Goal: Information Seeking & Learning: Learn about a topic

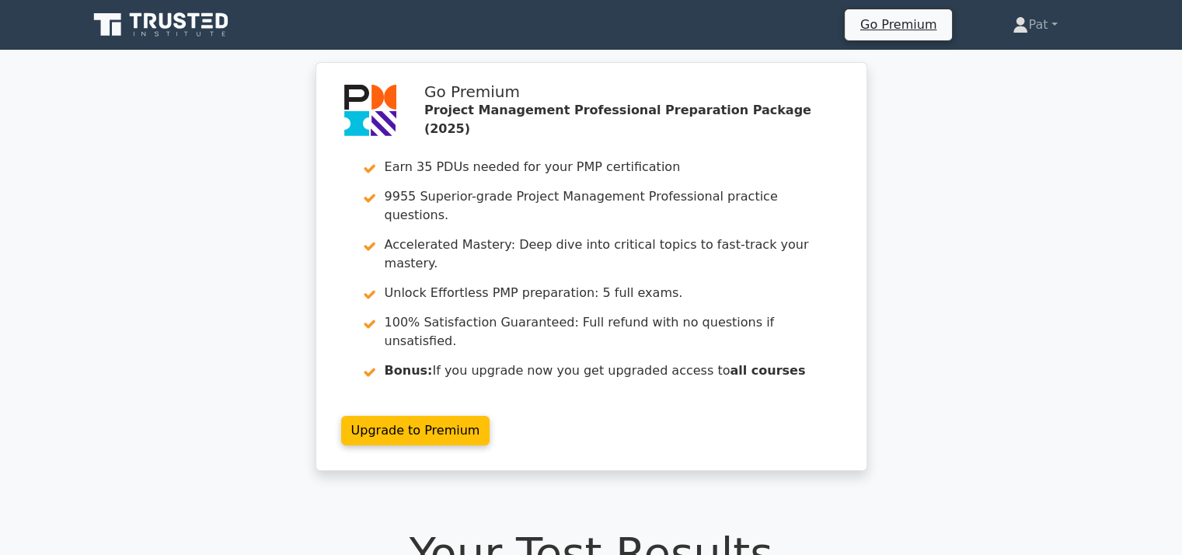
click at [211, 29] on icon at bounding box center [162, 25] width 149 height 30
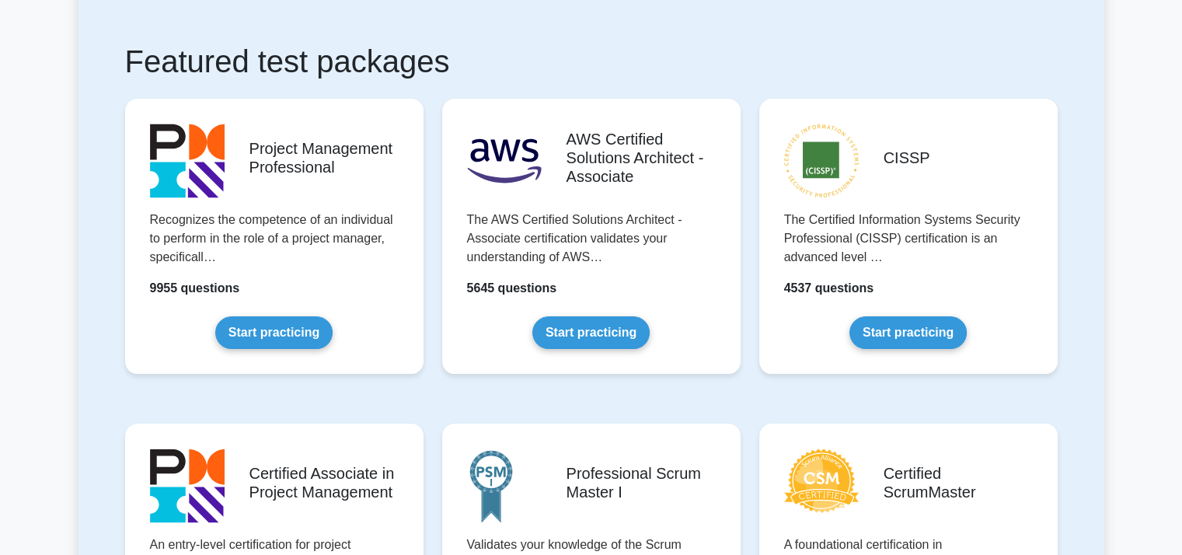
scroll to position [267, 0]
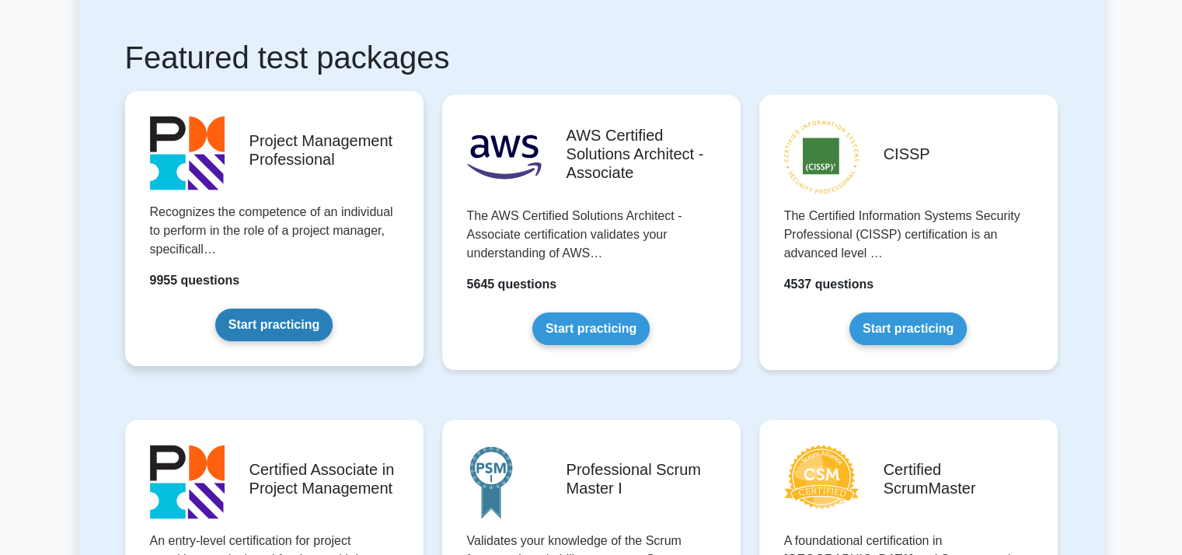
click at [283, 339] on link "Start practicing" at bounding box center [273, 325] width 117 height 33
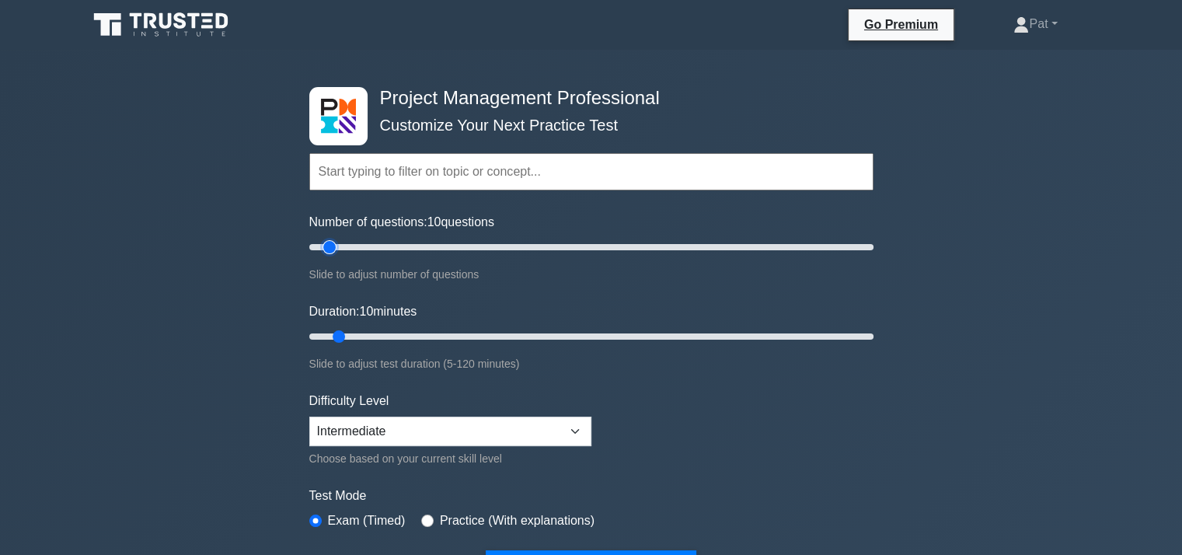
click at [333, 245] on input "Number of questions: 10 questions" at bounding box center [591, 247] width 564 height 19
type input "15"
click at [340, 245] on input "Number of questions: 15 questions" at bounding box center [591, 247] width 564 height 19
click at [455, 418] on select "Beginner Intermediate Expert" at bounding box center [450, 432] width 282 height 30
select select "expert"
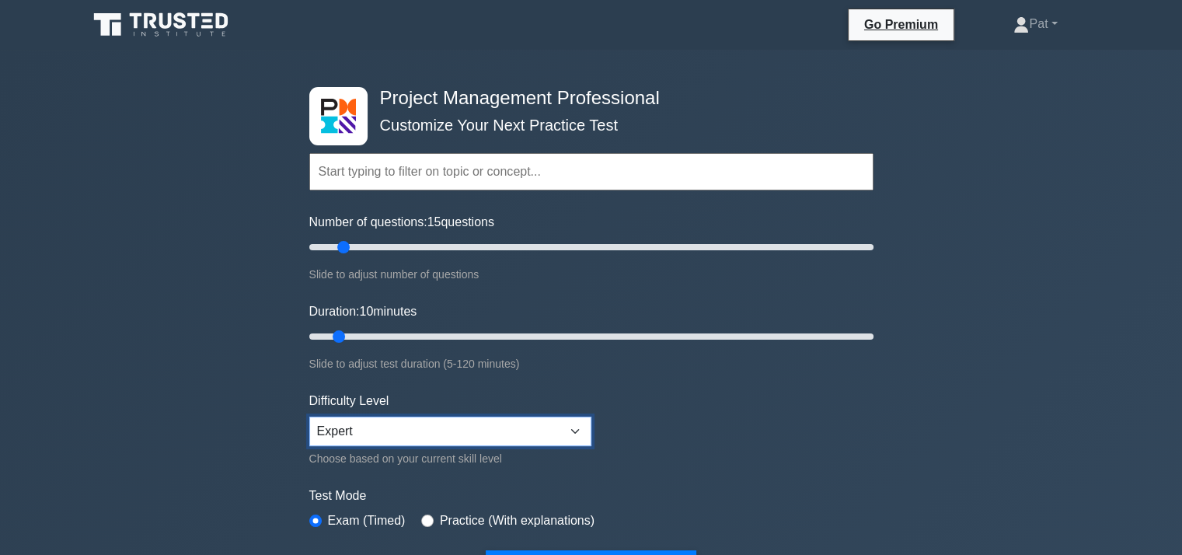
click at [309, 417] on select "Beginner Intermediate Expert" at bounding box center [450, 432] width 282 height 30
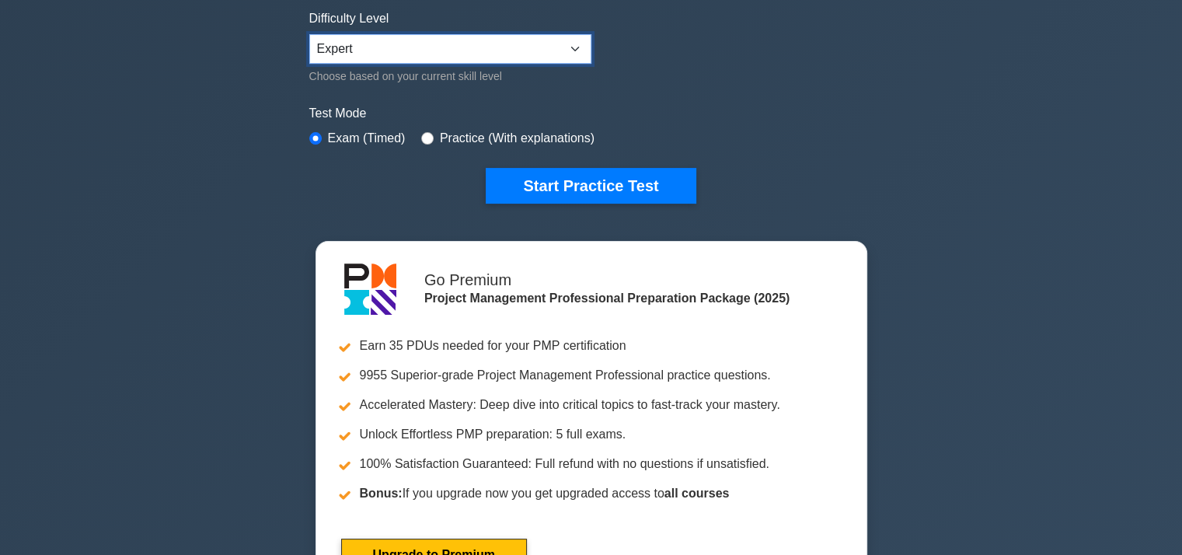
scroll to position [384, 0]
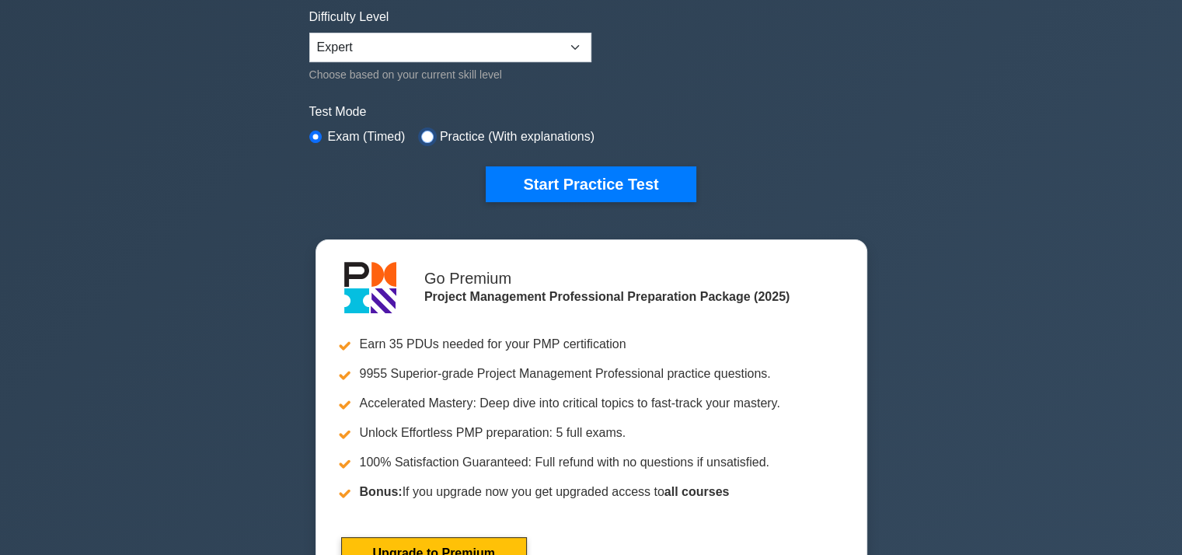
click at [423, 131] on input "radio" at bounding box center [427, 137] width 12 height 12
radio input "true"
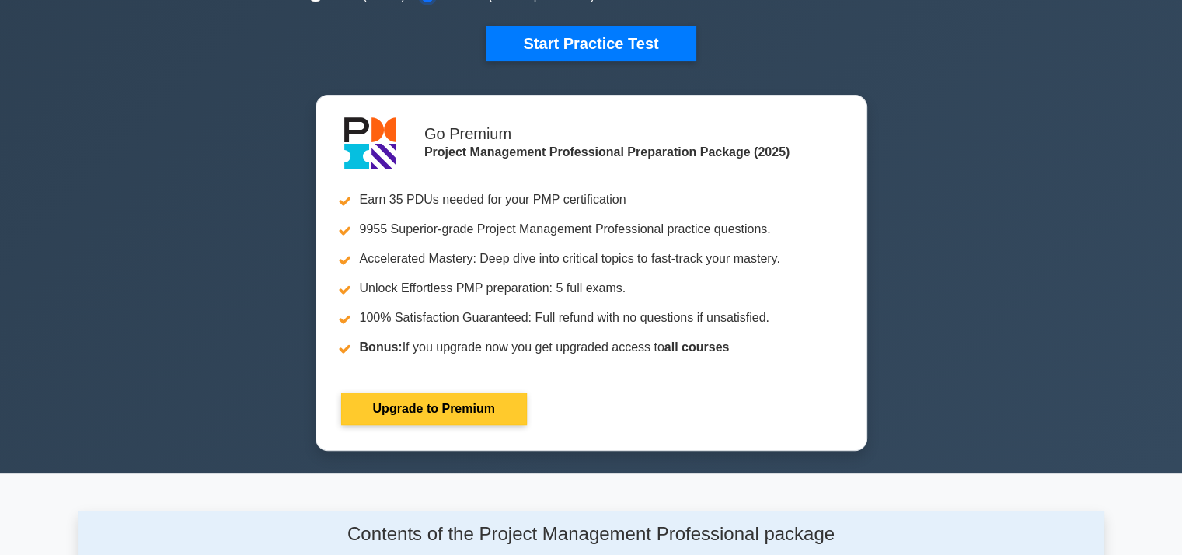
scroll to position [482, 0]
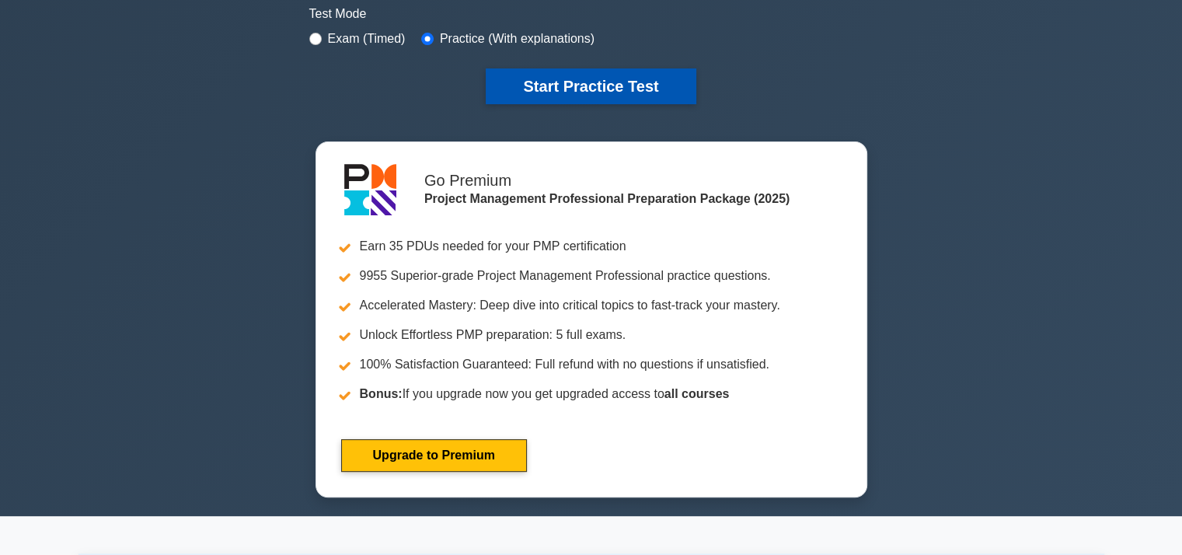
click at [642, 91] on button "Start Practice Test" at bounding box center [591, 86] width 210 height 36
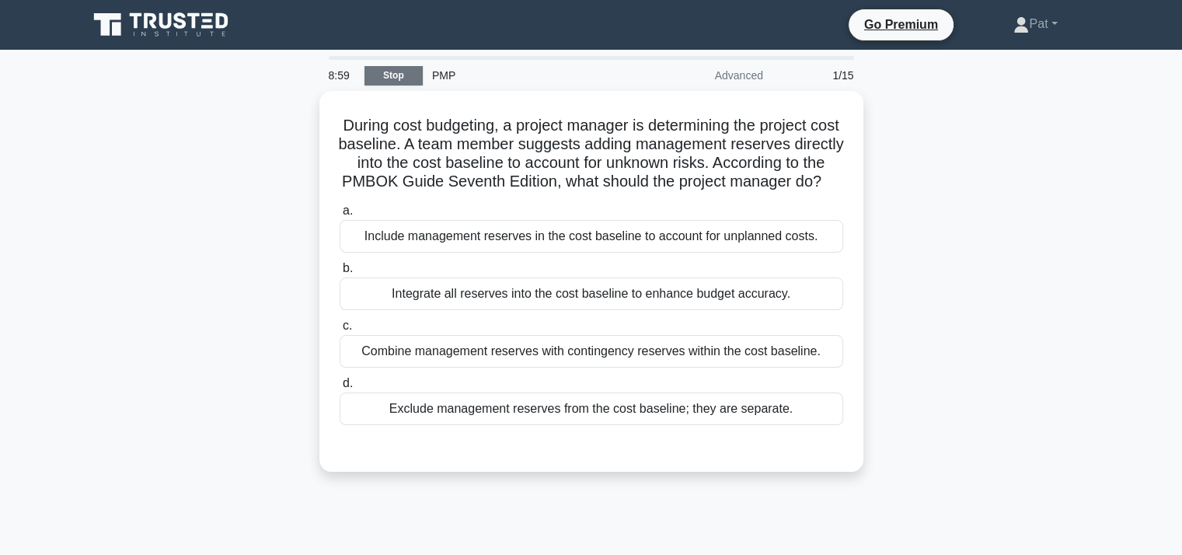
click at [410, 79] on link "Stop" at bounding box center [394, 75] width 58 height 19
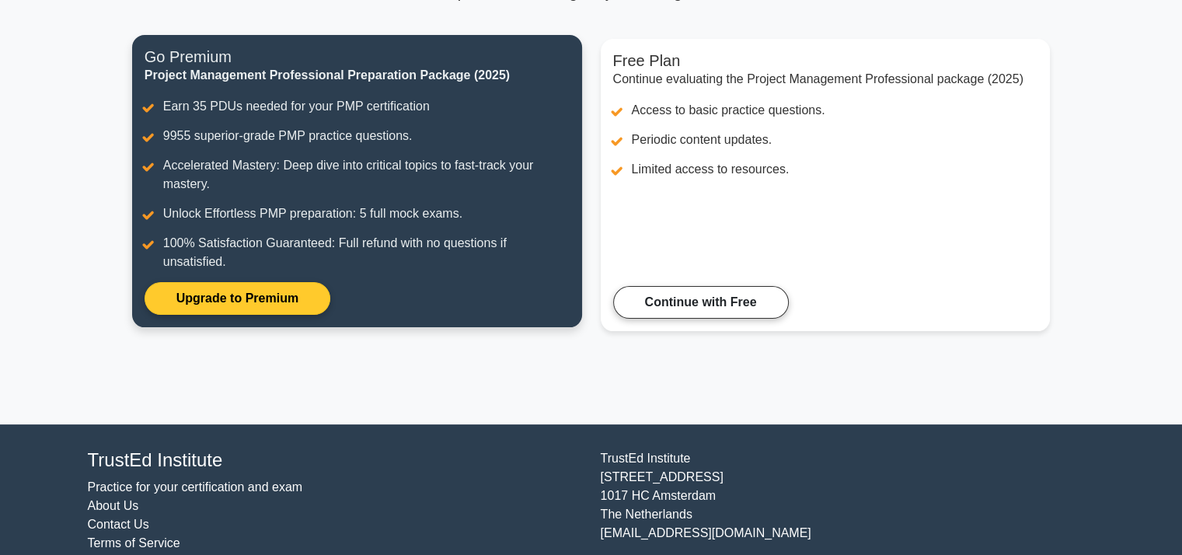
scroll to position [176, 0]
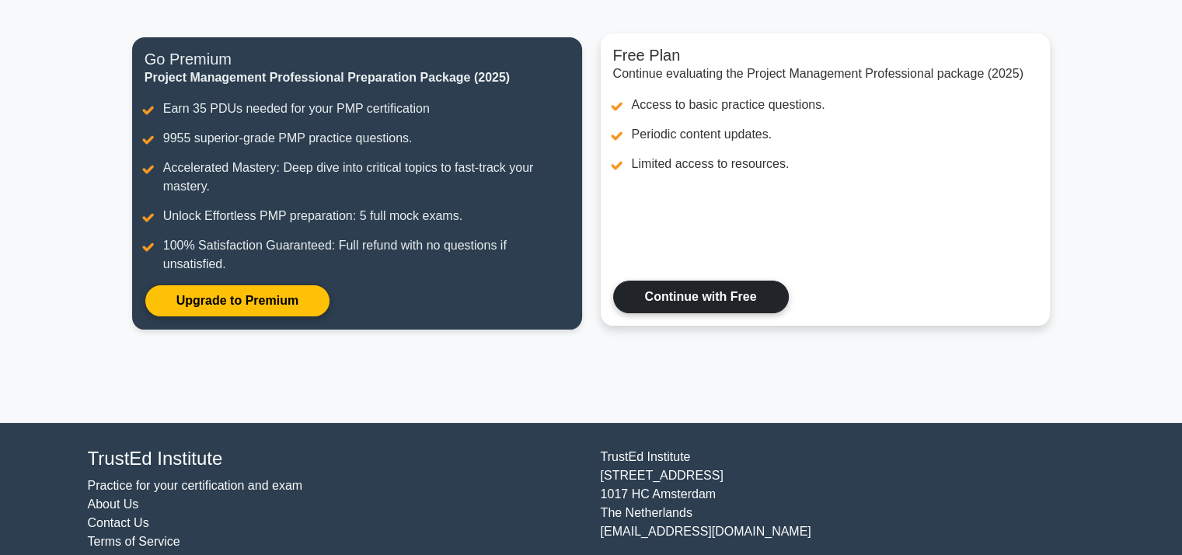
click at [727, 291] on link "Continue with Free" at bounding box center [701, 297] width 176 height 33
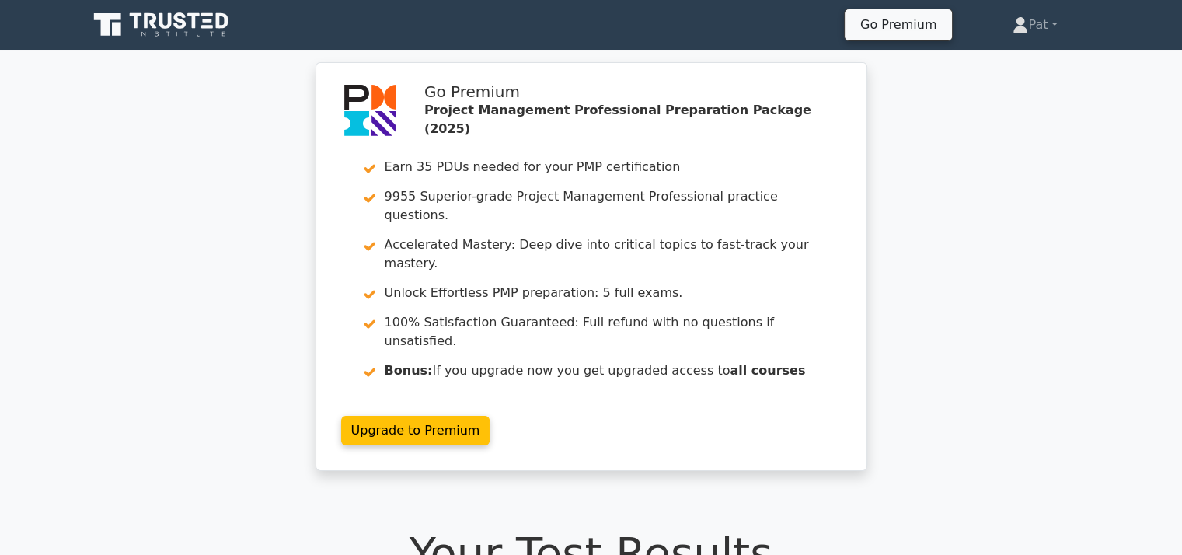
click at [177, 29] on icon at bounding box center [162, 25] width 149 height 30
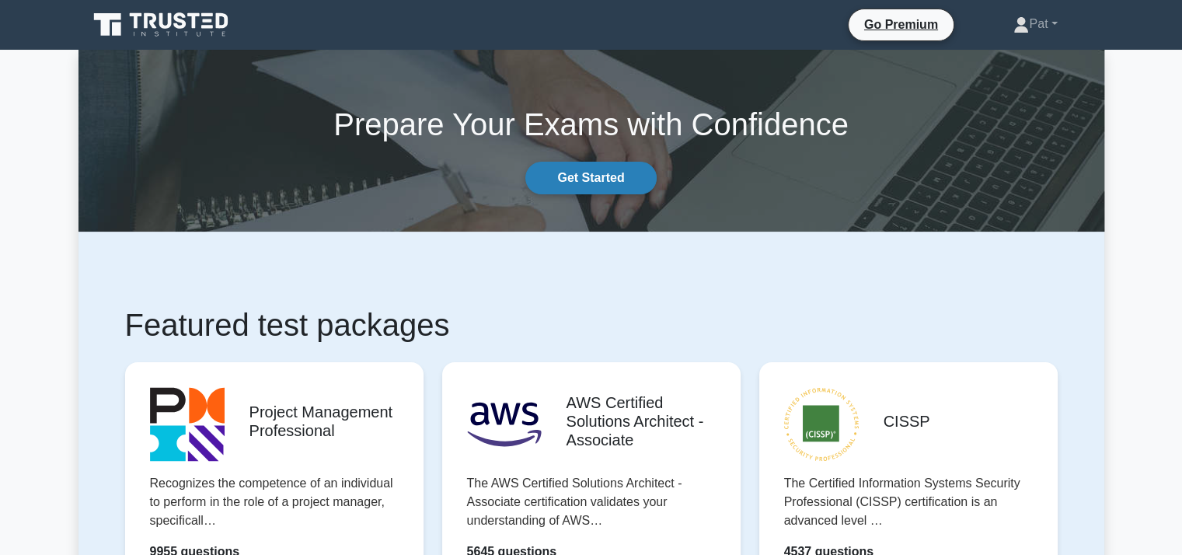
click at [627, 177] on link "Get Started" at bounding box center [590, 178] width 131 height 33
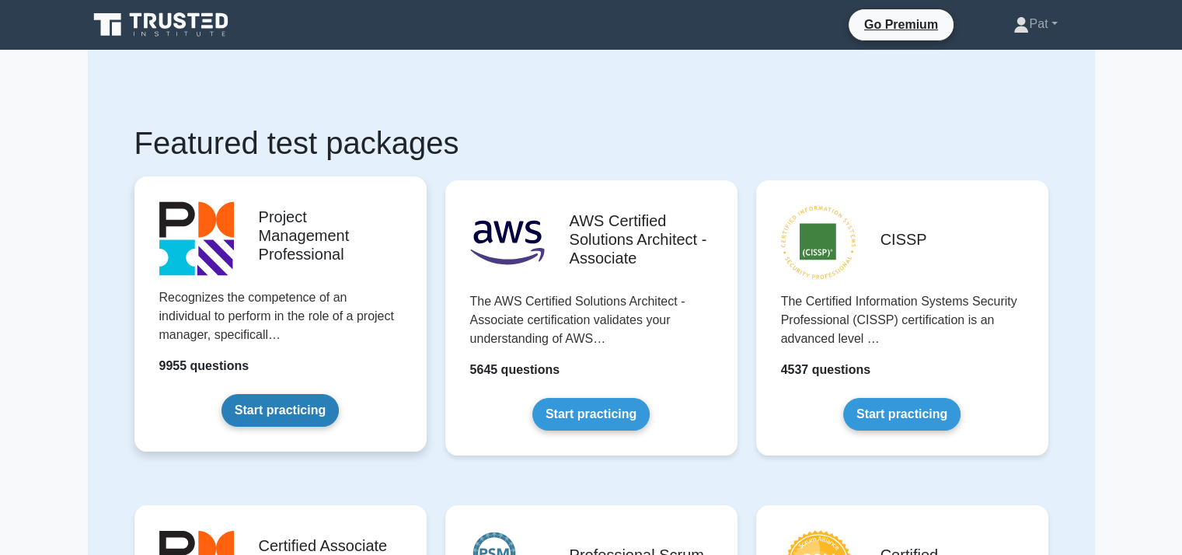
click at [276, 413] on link "Start practicing" at bounding box center [280, 410] width 117 height 33
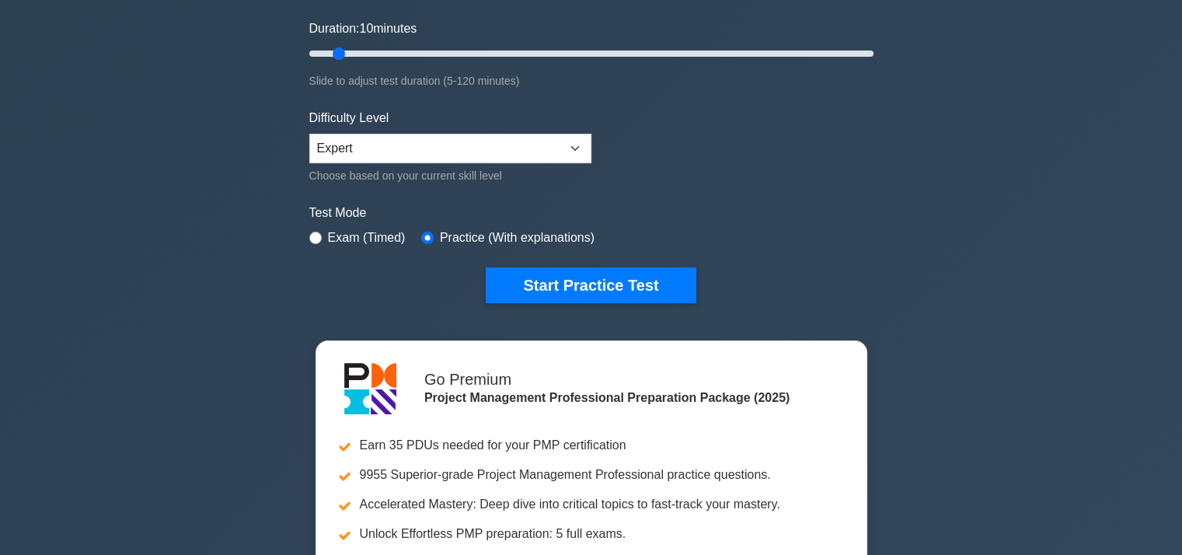
scroll to position [286, 0]
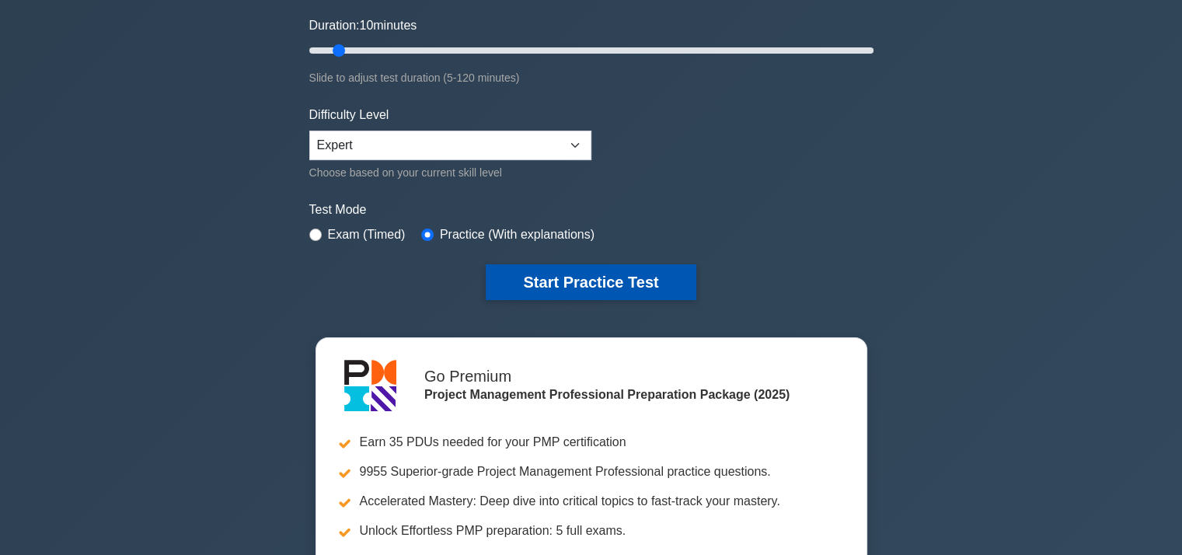
click at [640, 275] on button "Start Practice Test" at bounding box center [591, 282] width 210 height 36
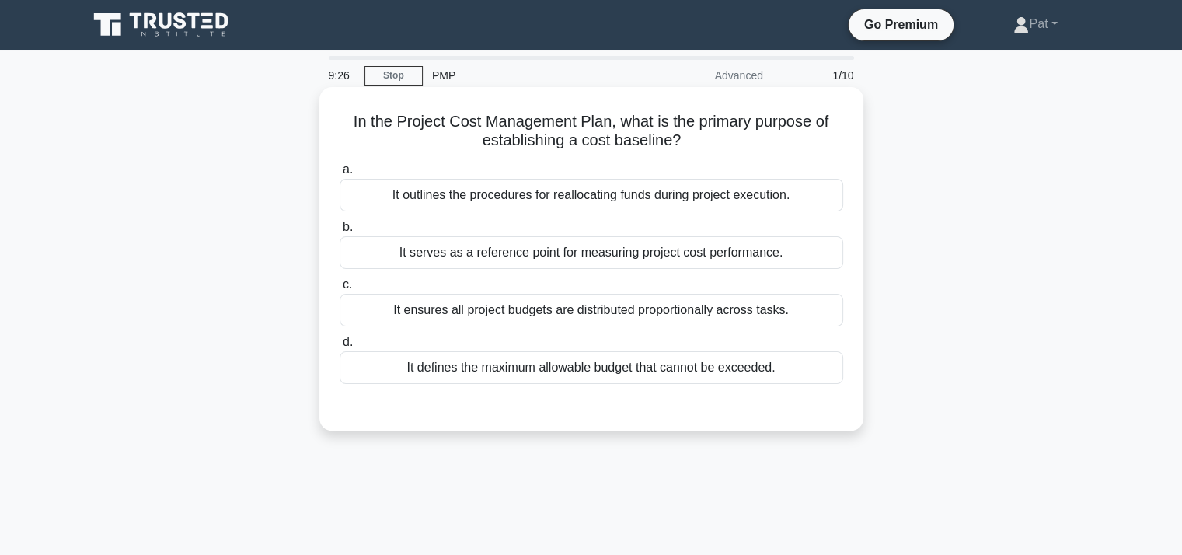
click at [648, 260] on div "It serves as a reference point for measuring project cost performance." at bounding box center [592, 252] width 504 height 33
click at [340, 232] on input "b. It serves as a reference point for measuring project cost performance." at bounding box center [340, 227] width 0 height 10
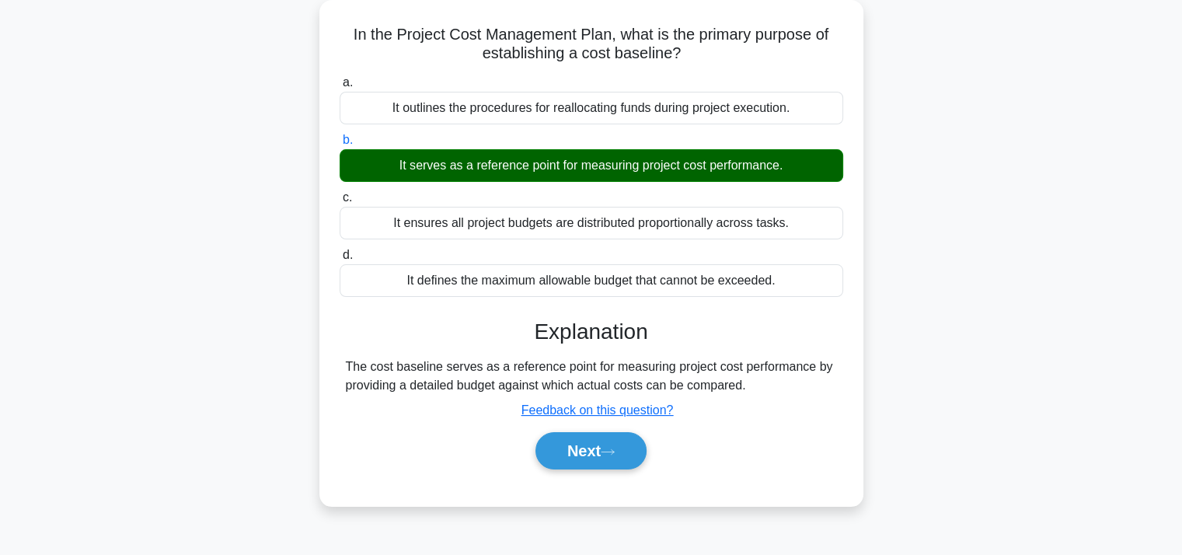
scroll to position [87, 0]
click at [560, 454] on button "Next" at bounding box center [591, 450] width 111 height 37
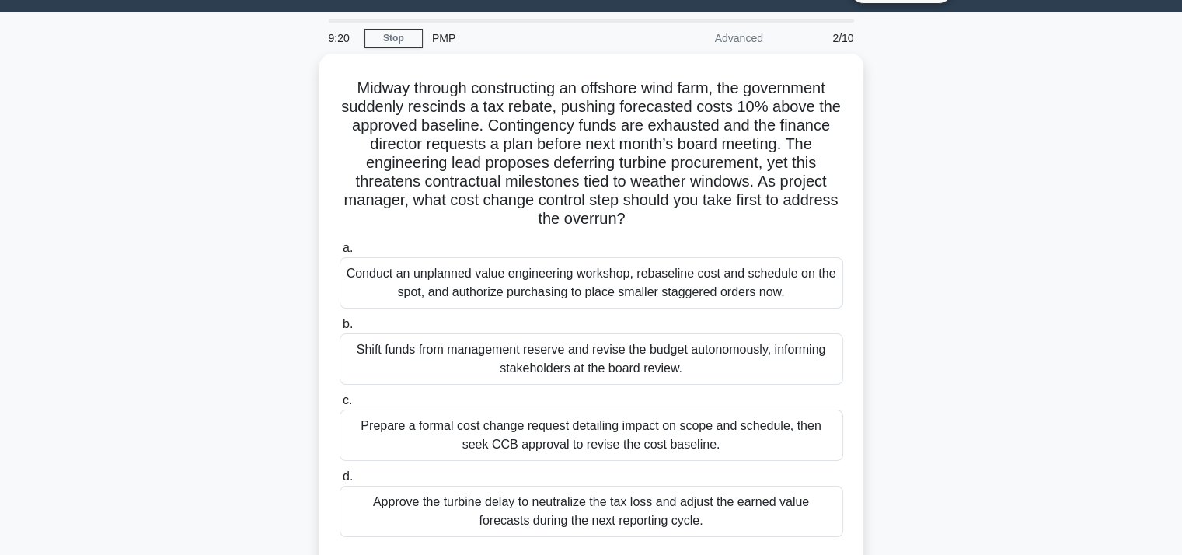
scroll to position [39, 0]
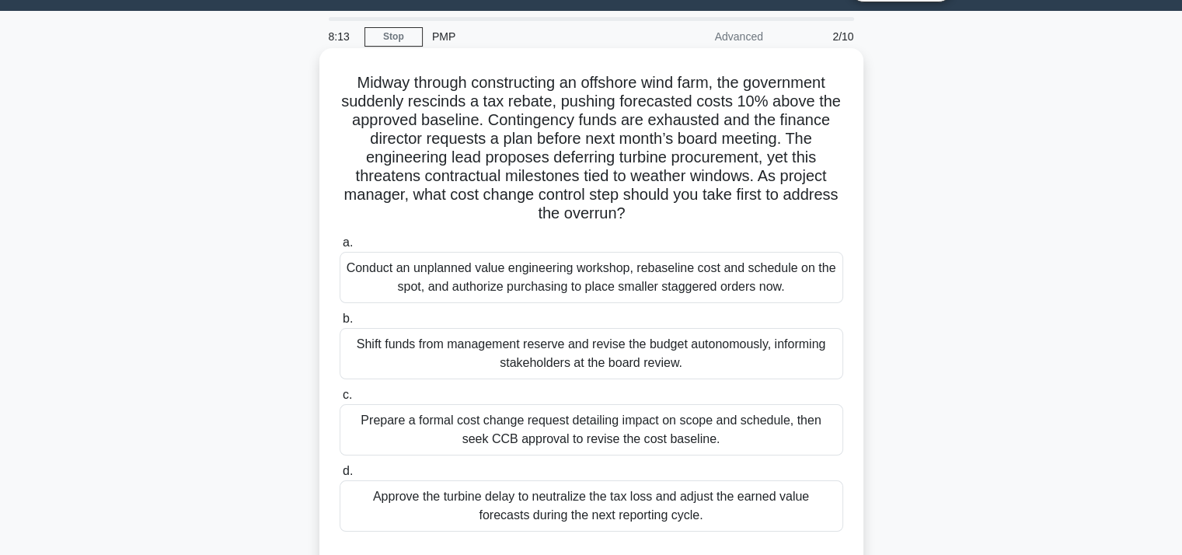
click at [587, 431] on div "Prepare a formal cost change request detailing impact on scope and schedule, th…" at bounding box center [592, 429] width 504 height 51
click at [340, 400] on input "c. Prepare a formal cost change request detailing impact on scope and schedule,…" at bounding box center [340, 395] width 0 height 10
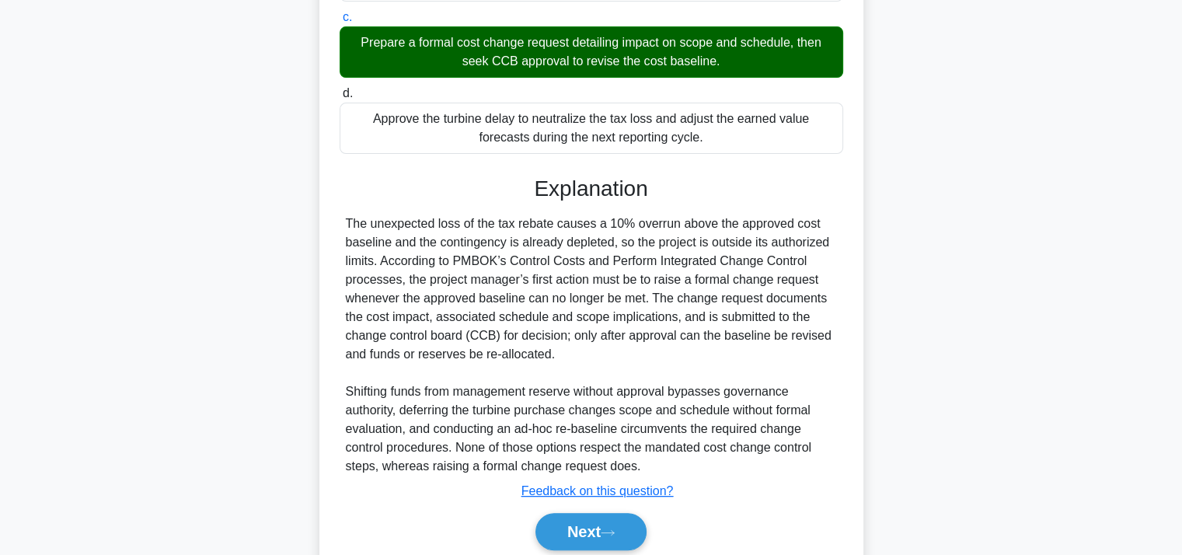
scroll to position [476, 0]
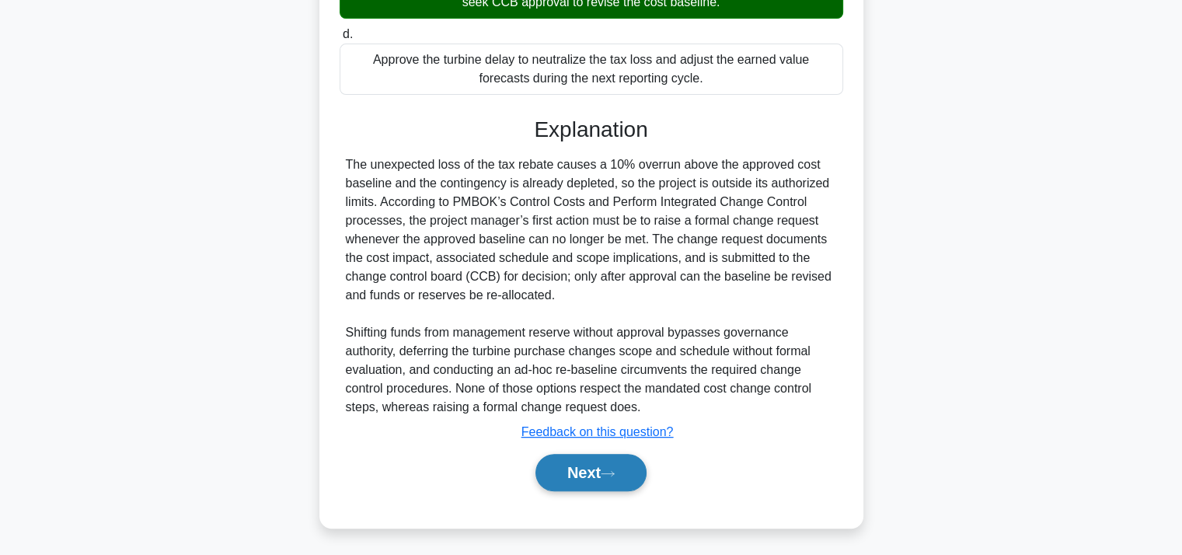
click at [601, 473] on button "Next" at bounding box center [591, 472] width 111 height 37
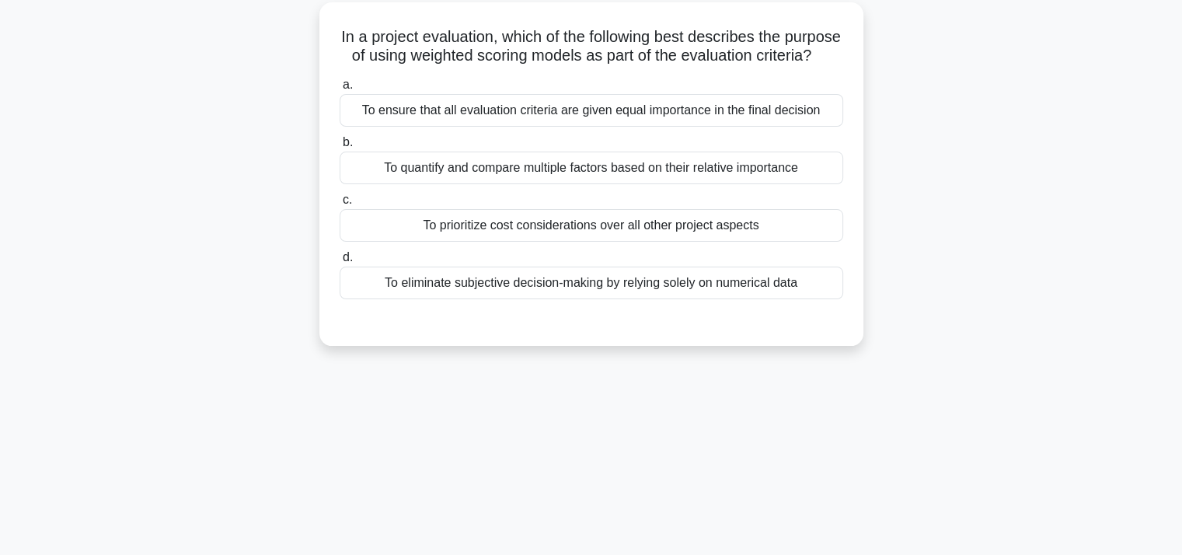
scroll to position [0, 0]
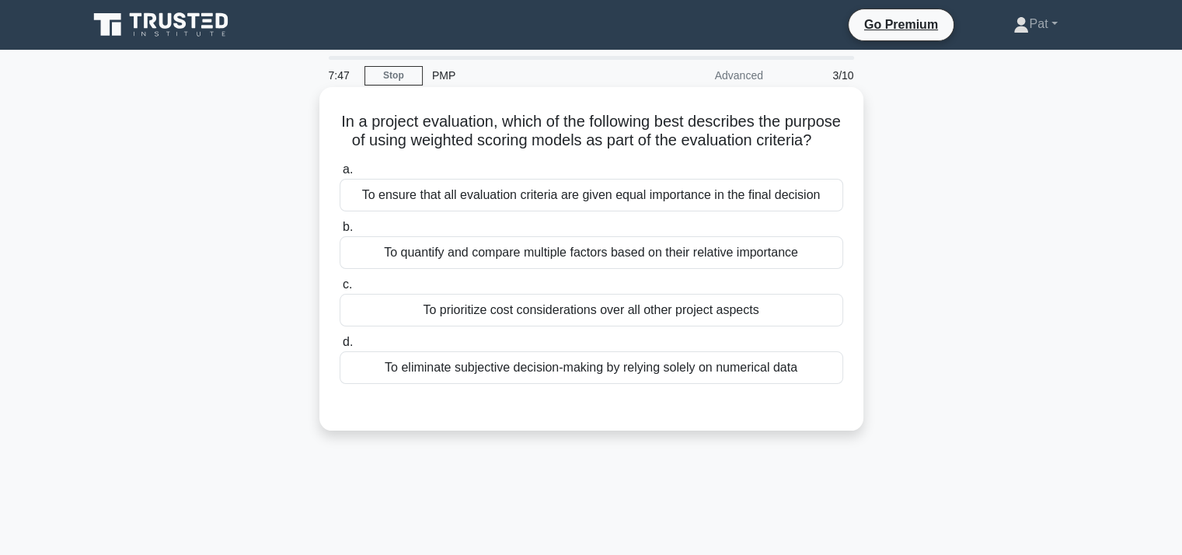
click at [655, 211] on div "To ensure that all evaluation criteria are given equal importance in the final …" at bounding box center [592, 195] width 504 height 33
click at [340, 175] on input "a. To ensure that all evaluation criteria are given equal importance in the fin…" at bounding box center [340, 170] width 0 height 10
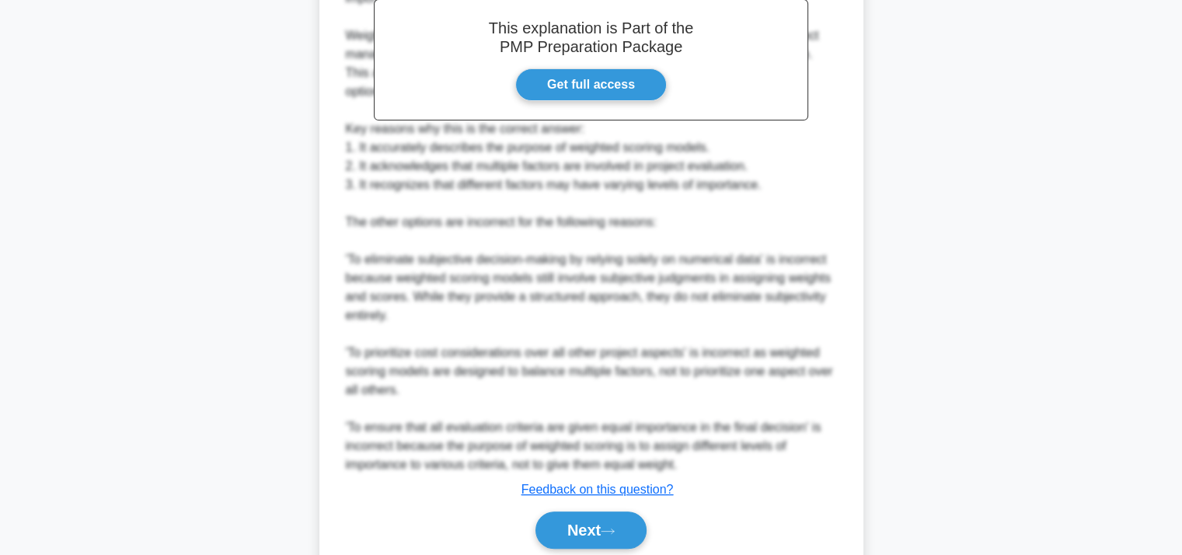
scroll to position [535, 0]
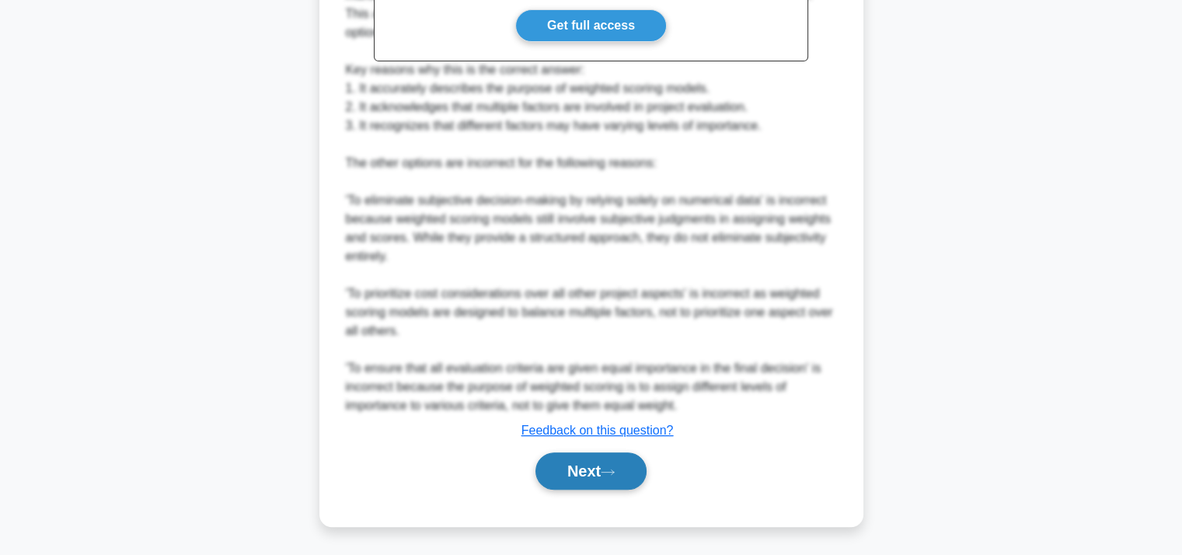
click at [608, 470] on icon at bounding box center [608, 472] width 14 height 9
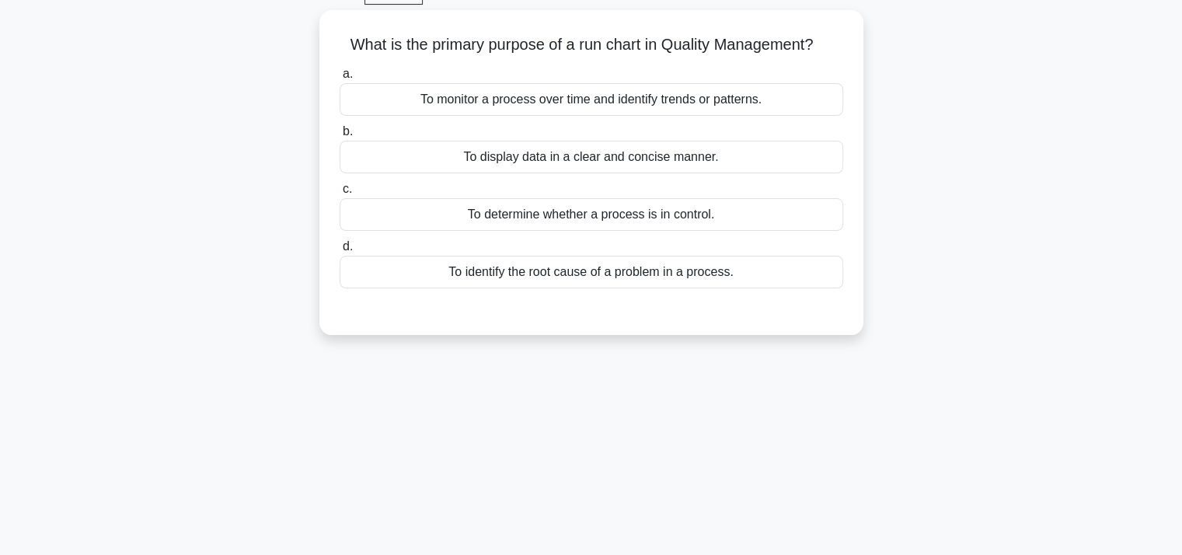
scroll to position [0, 0]
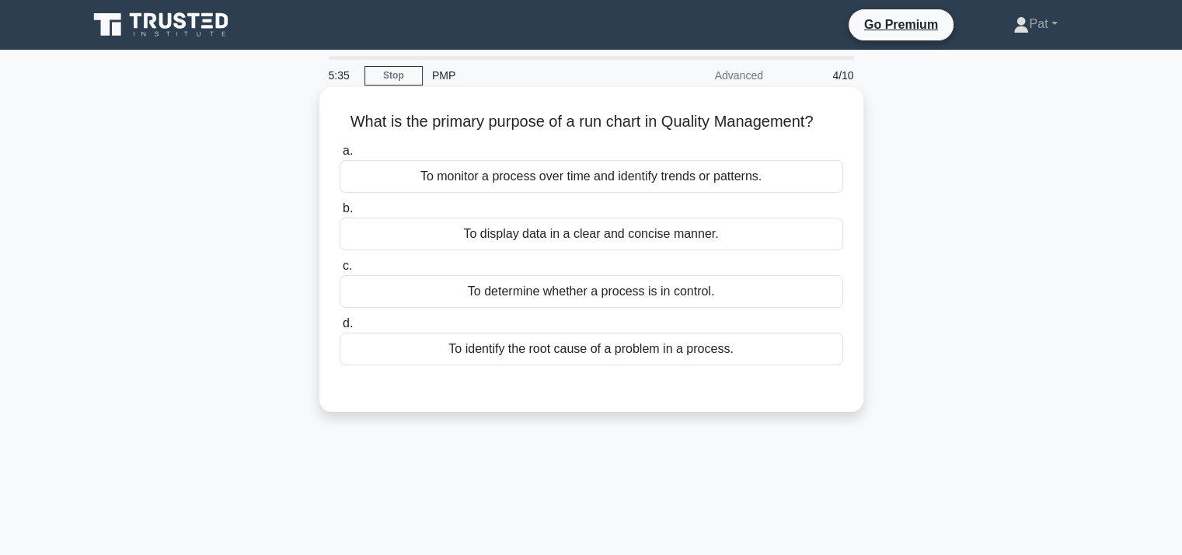
click at [708, 176] on div "To monitor a process over time and identify trends or patterns." at bounding box center [592, 176] width 504 height 33
click at [340, 156] on input "a. To monitor a process over time and identify trends or patterns." at bounding box center [340, 151] width 0 height 10
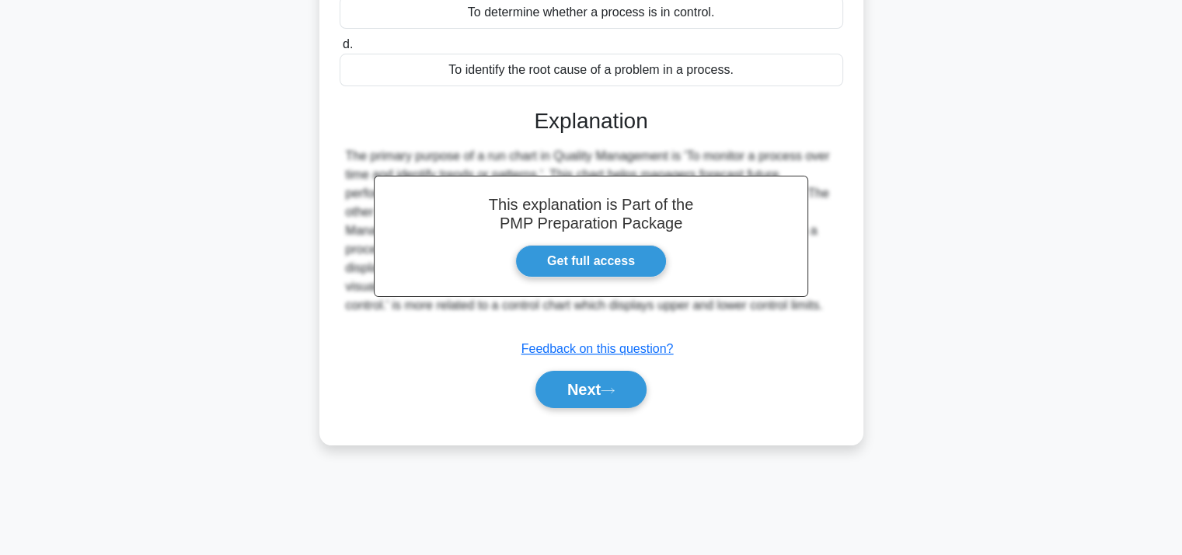
scroll to position [285, 0]
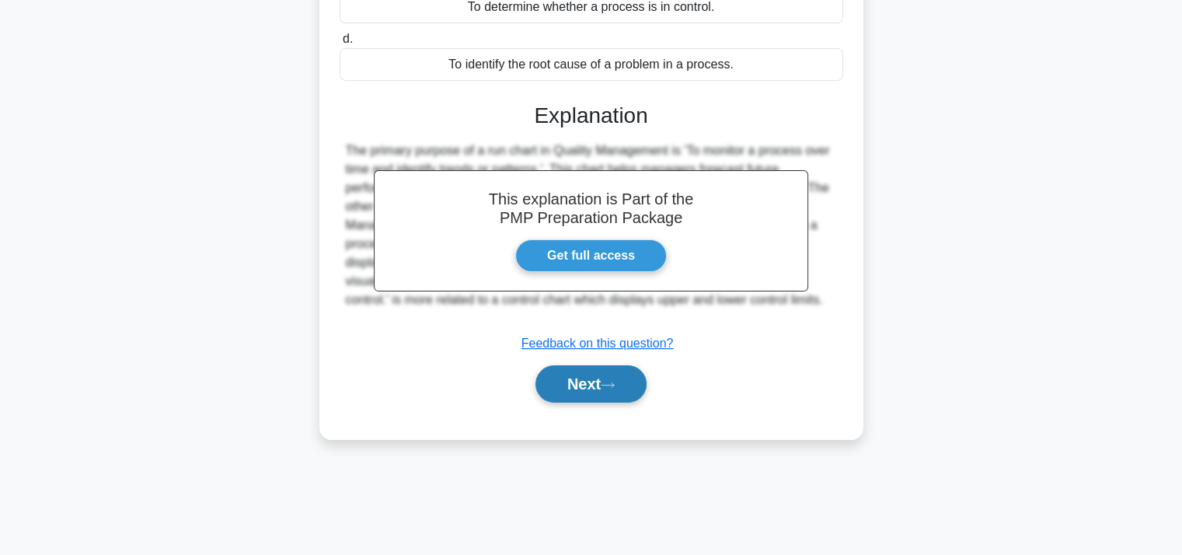
click at [552, 393] on button "Next" at bounding box center [591, 383] width 111 height 37
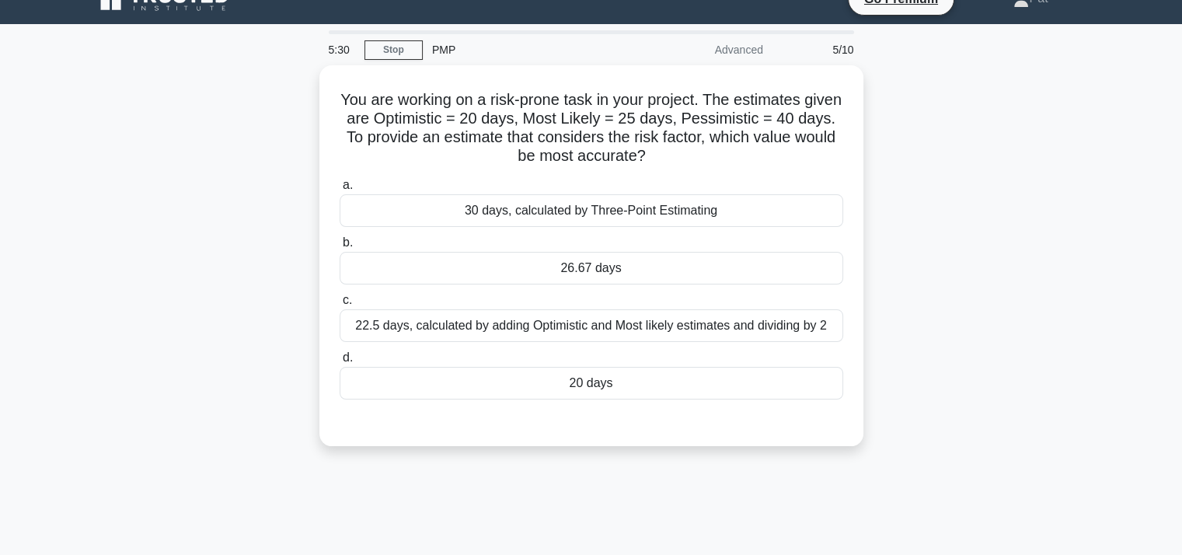
scroll to position [25, 0]
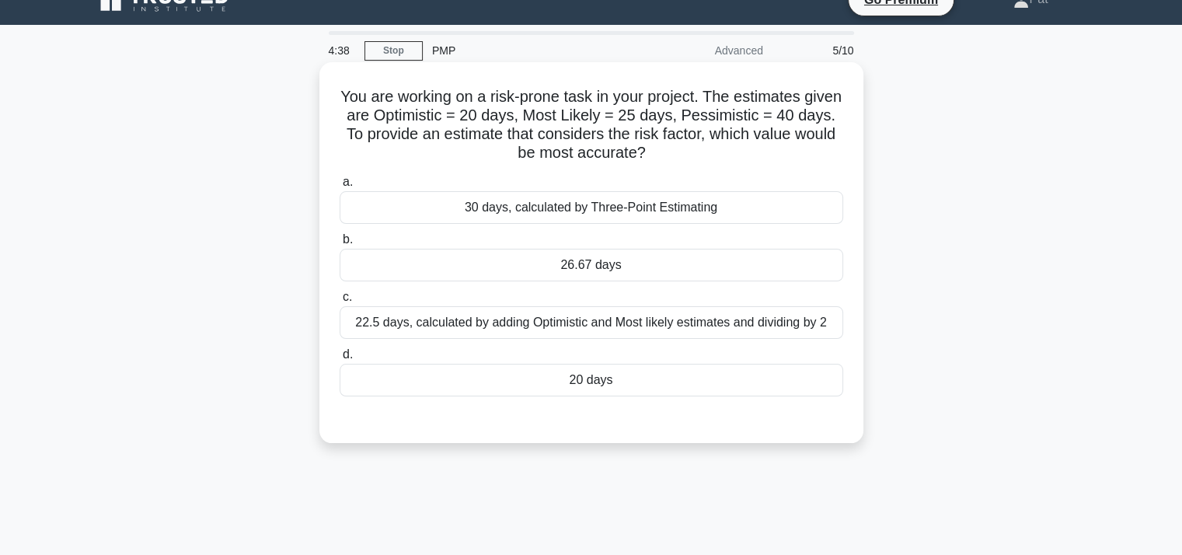
click at [650, 273] on div "26.67 days" at bounding box center [592, 265] width 504 height 33
click at [340, 245] on input "b. 26.67 days" at bounding box center [340, 240] width 0 height 10
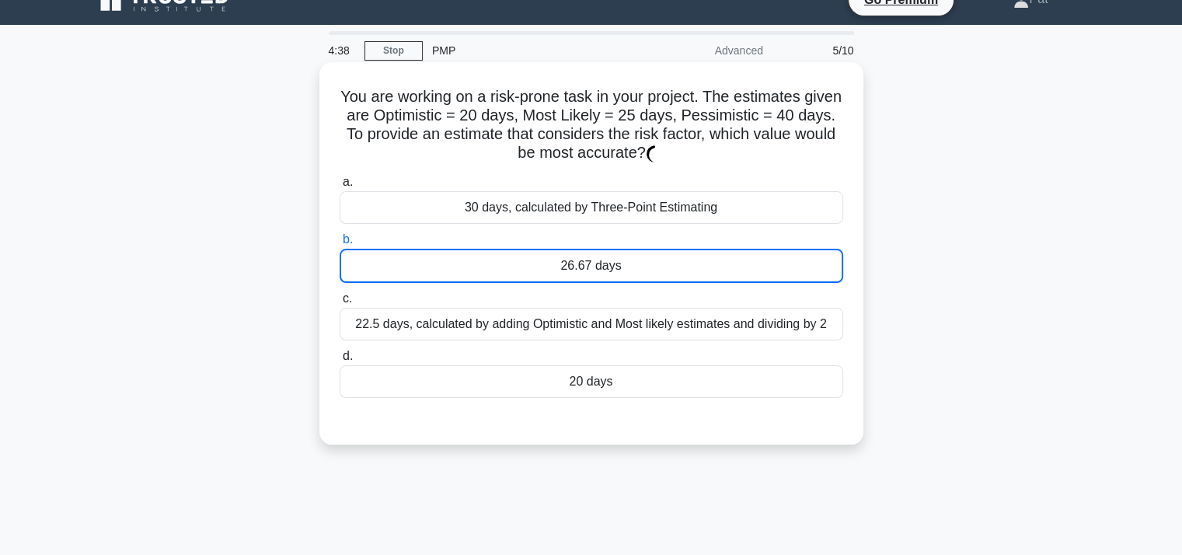
click at [650, 273] on div "26.67 days" at bounding box center [592, 266] width 504 height 34
click at [340, 245] on input "b. 26.67 days" at bounding box center [340, 240] width 0 height 10
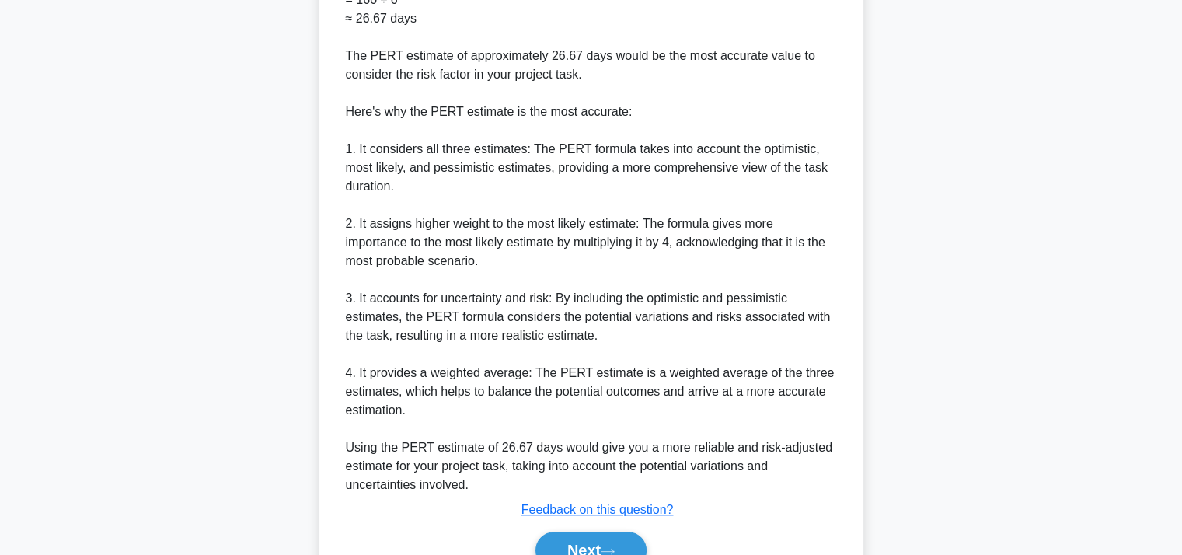
scroll to position [720, 0]
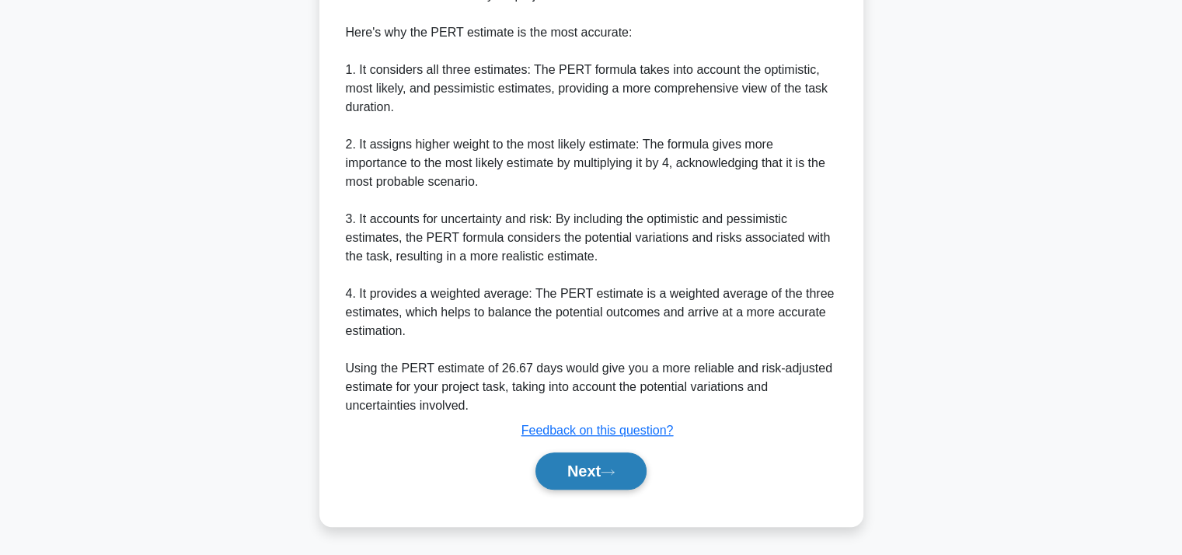
click at [586, 468] on button "Next" at bounding box center [591, 470] width 111 height 37
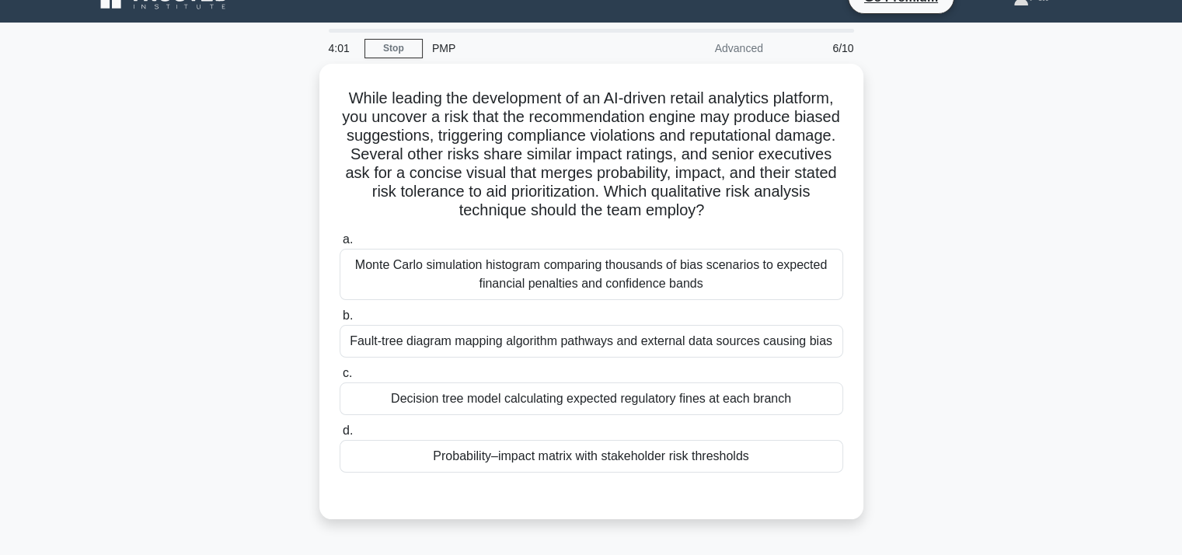
scroll to position [0, 0]
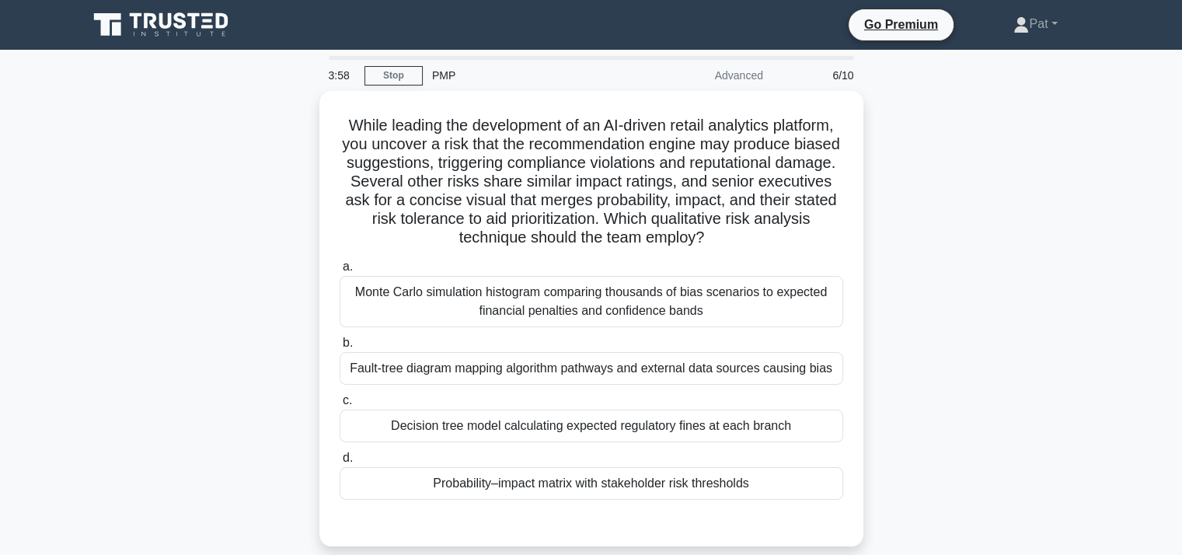
click at [339, 74] on div "3:58" at bounding box center [341, 75] width 45 height 31
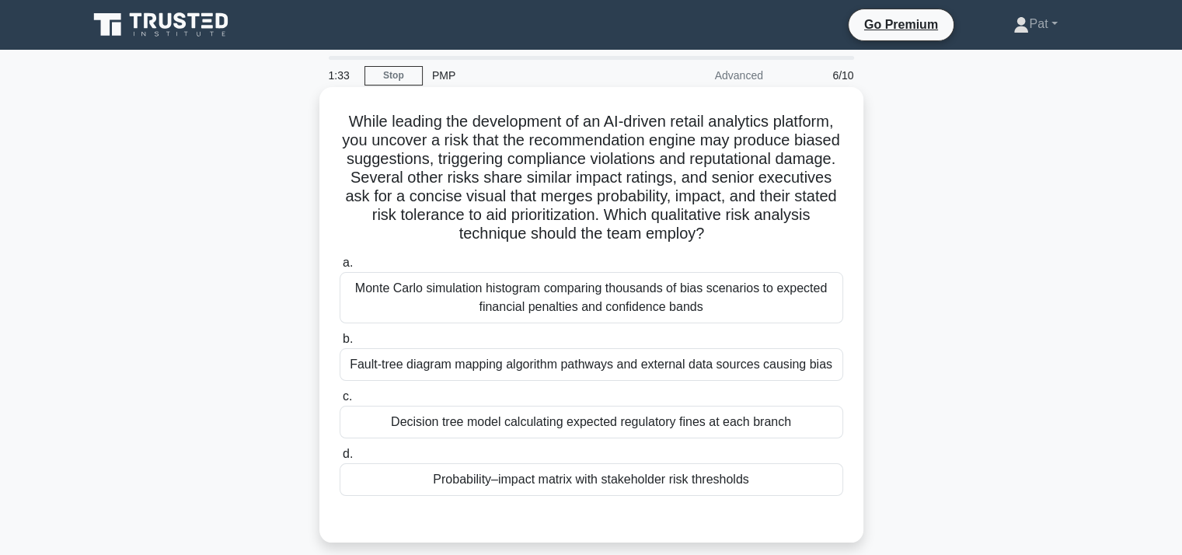
click at [587, 483] on div "Probability–impact matrix with stakeholder risk thresholds" at bounding box center [592, 479] width 504 height 33
click at [340, 459] on input "d. Probability–impact matrix with stakeholder risk thresholds" at bounding box center [340, 454] width 0 height 10
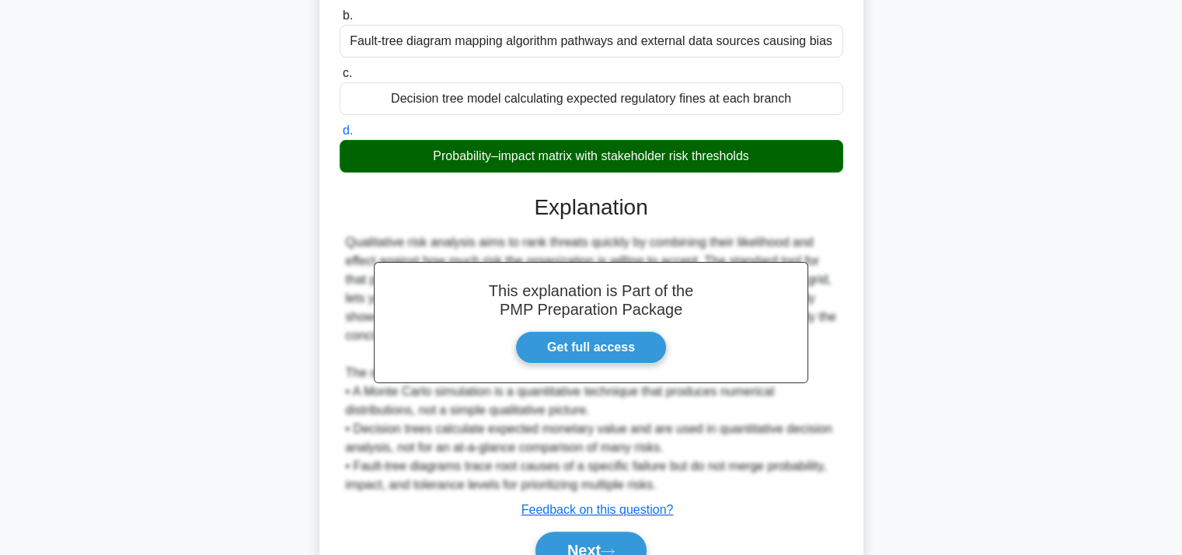
scroll to position [403, 0]
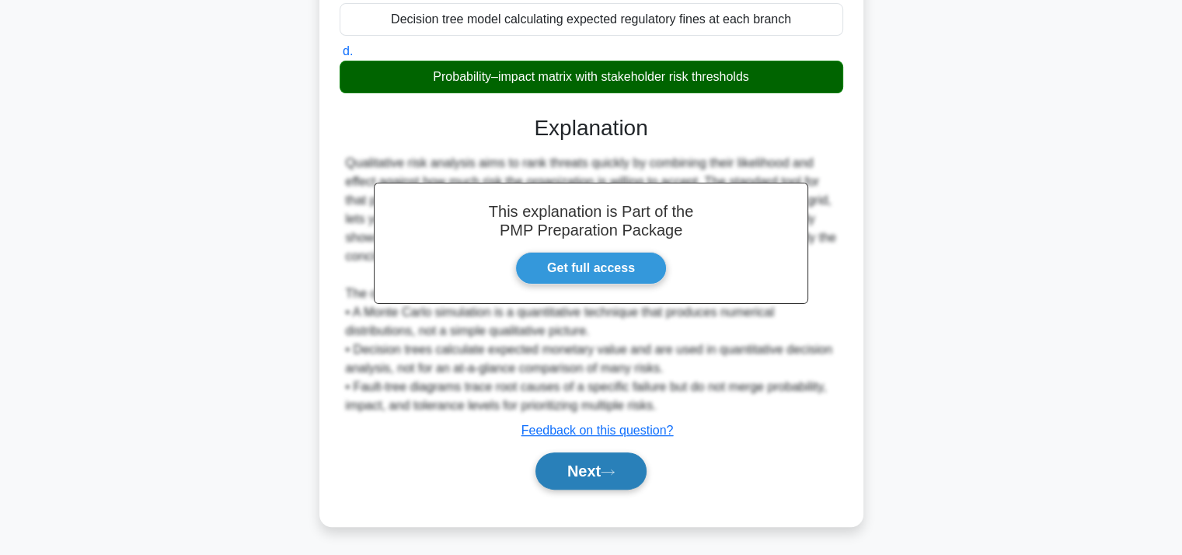
click at [587, 475] on button "Next" at bounding box center [591, 470] width 111 height 37
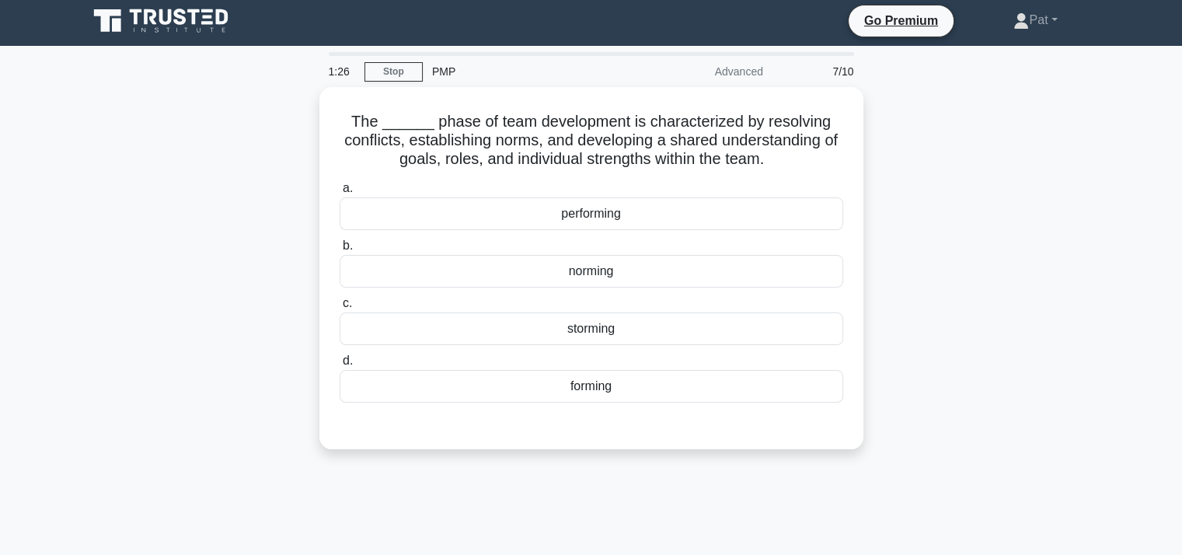
scroll to position [0, 0]
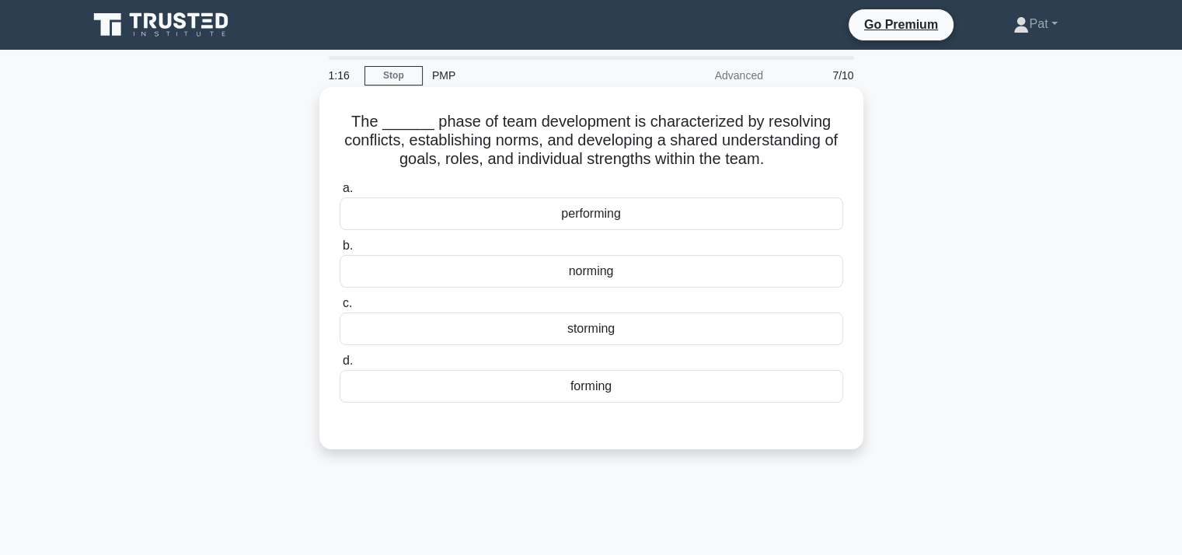
click at [612, 277] on div "norming" at bounding box center [592, 271] width 504 height 33
click at [340, 251] on input "b. norming" at bounding box center [340, 246] width 0 height 10
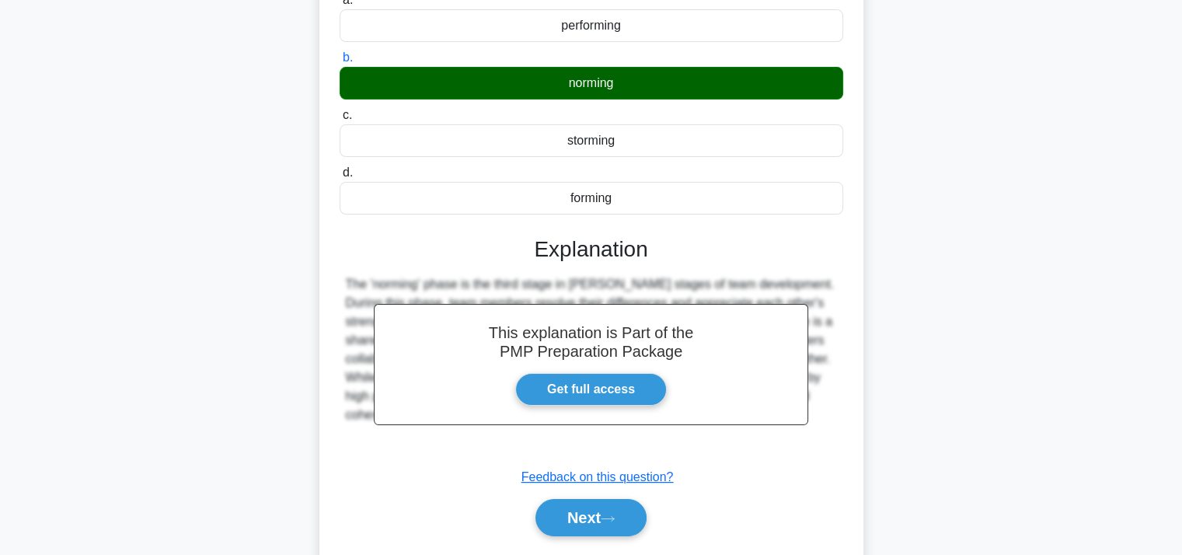
scroll to position [285, 0]
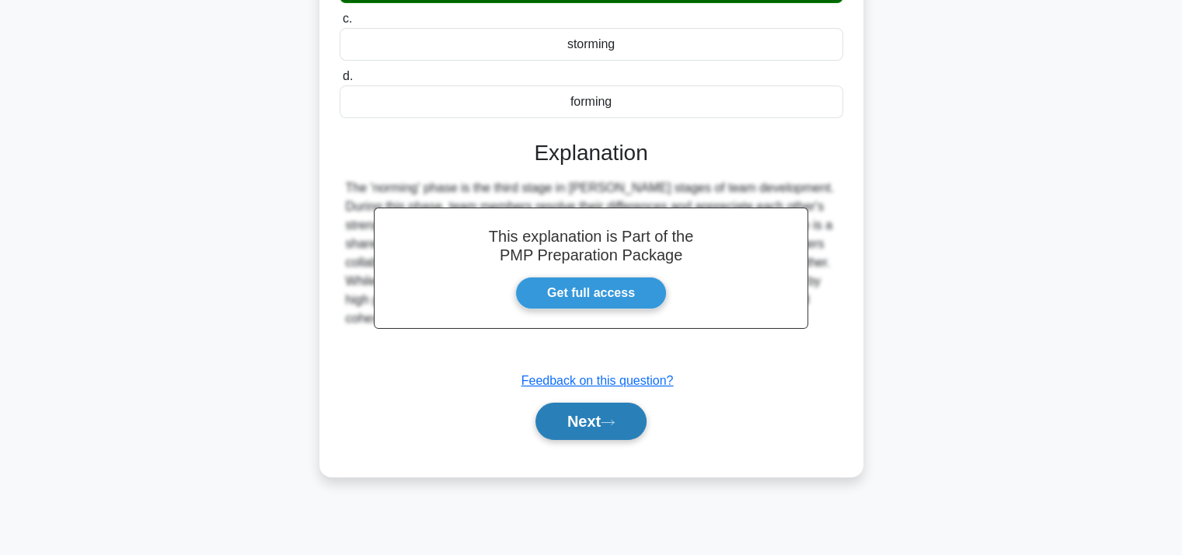
click at [565, 427] on button "Next" at bounding box center [591, 421] width 111 height 37
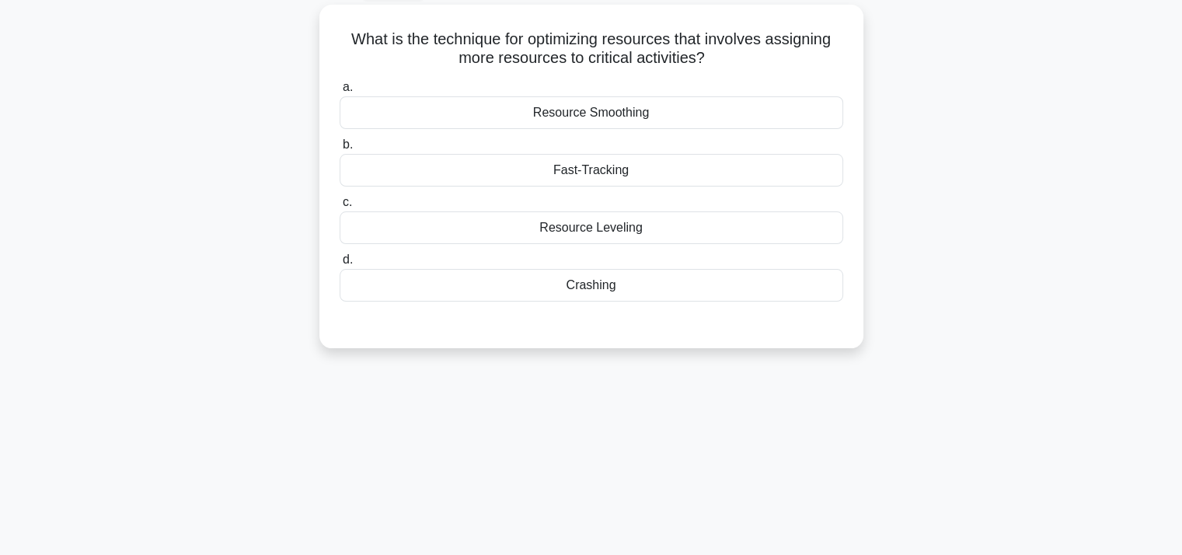
scroll to position [0, 0]
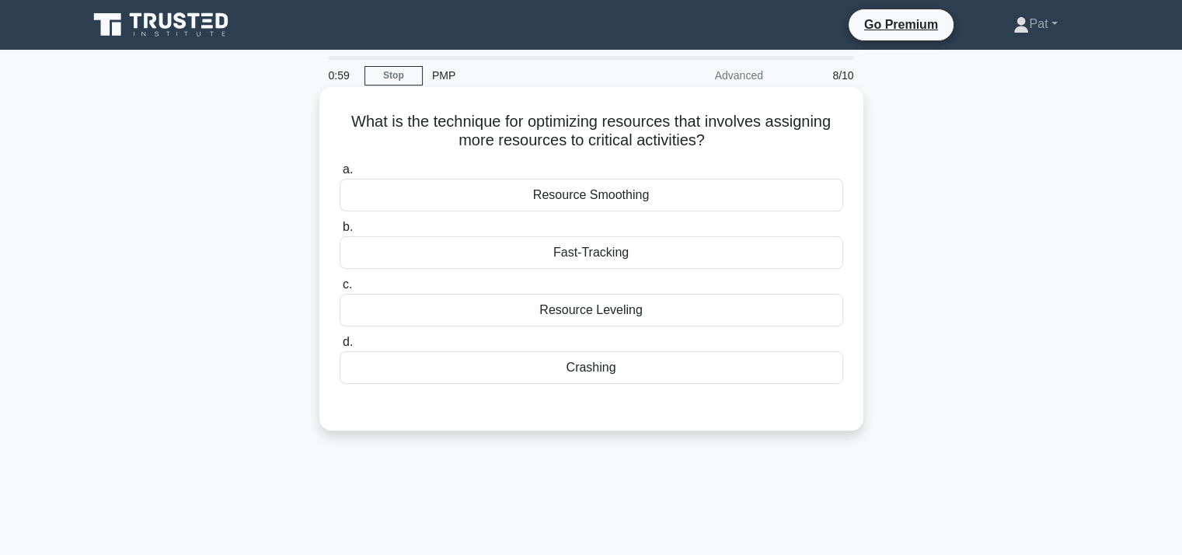
click at [627, 251] on div "Fast-Tracking" at bounding box center [592, 252] width 504 height 33
click at [340, 232] on input "b. Fast-Tracking" at bounding box center [340, 227] width 0 height 10
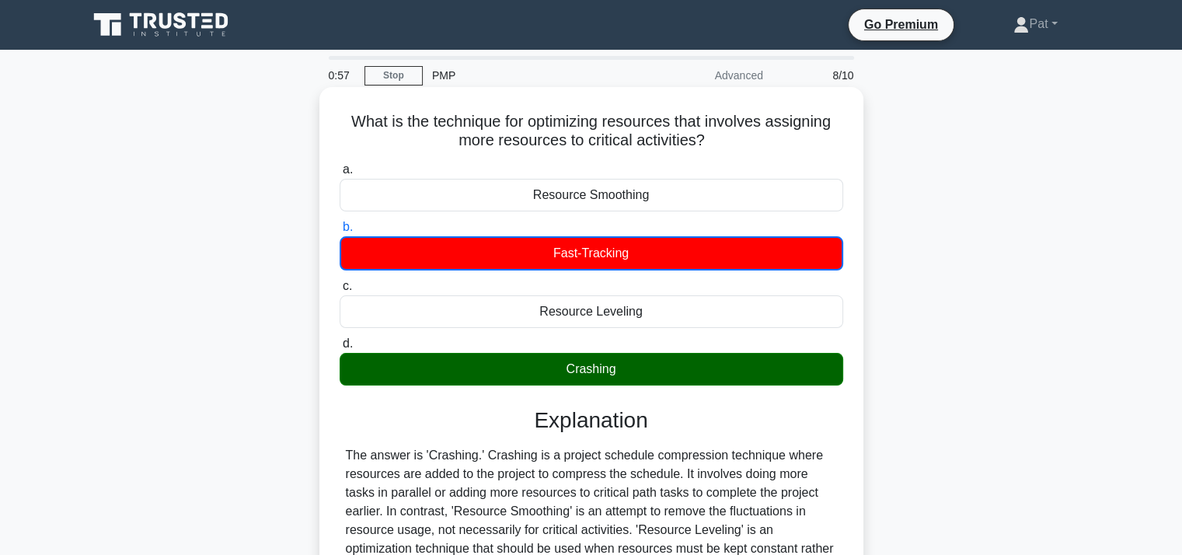
scroll to position [26, 0]
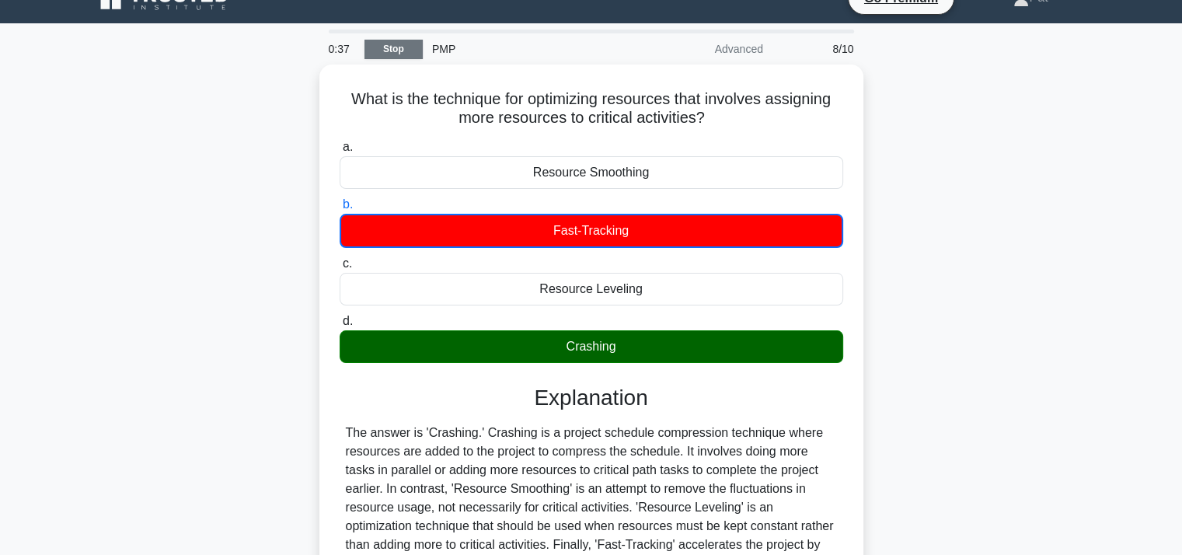
click at [414, 55] on link "Stop" at bounding box center [394, 49] width 58 height 19
